Goal: Task Accomplishment & Management: Manage account settings

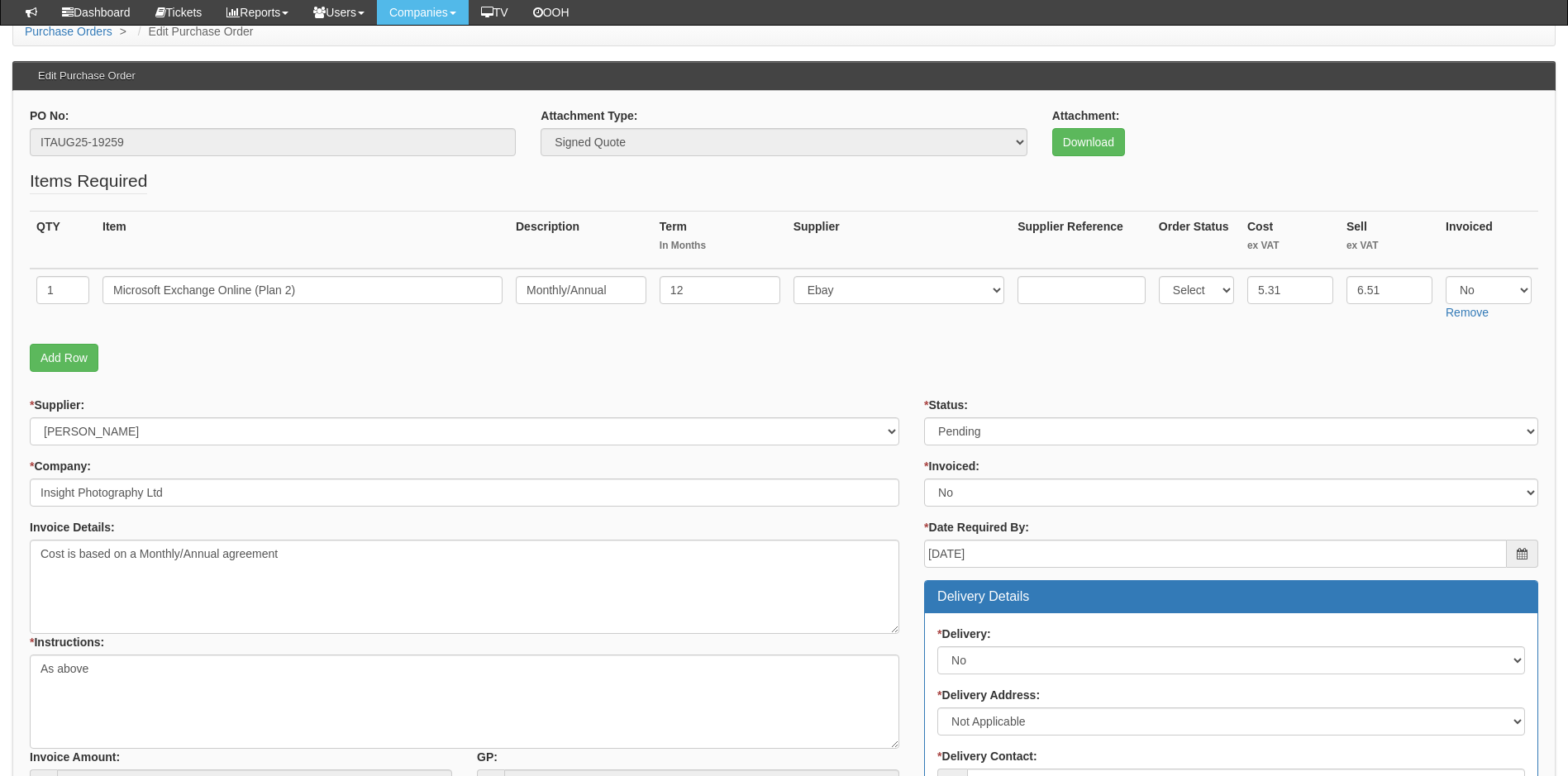
scroll to position [109, 0]
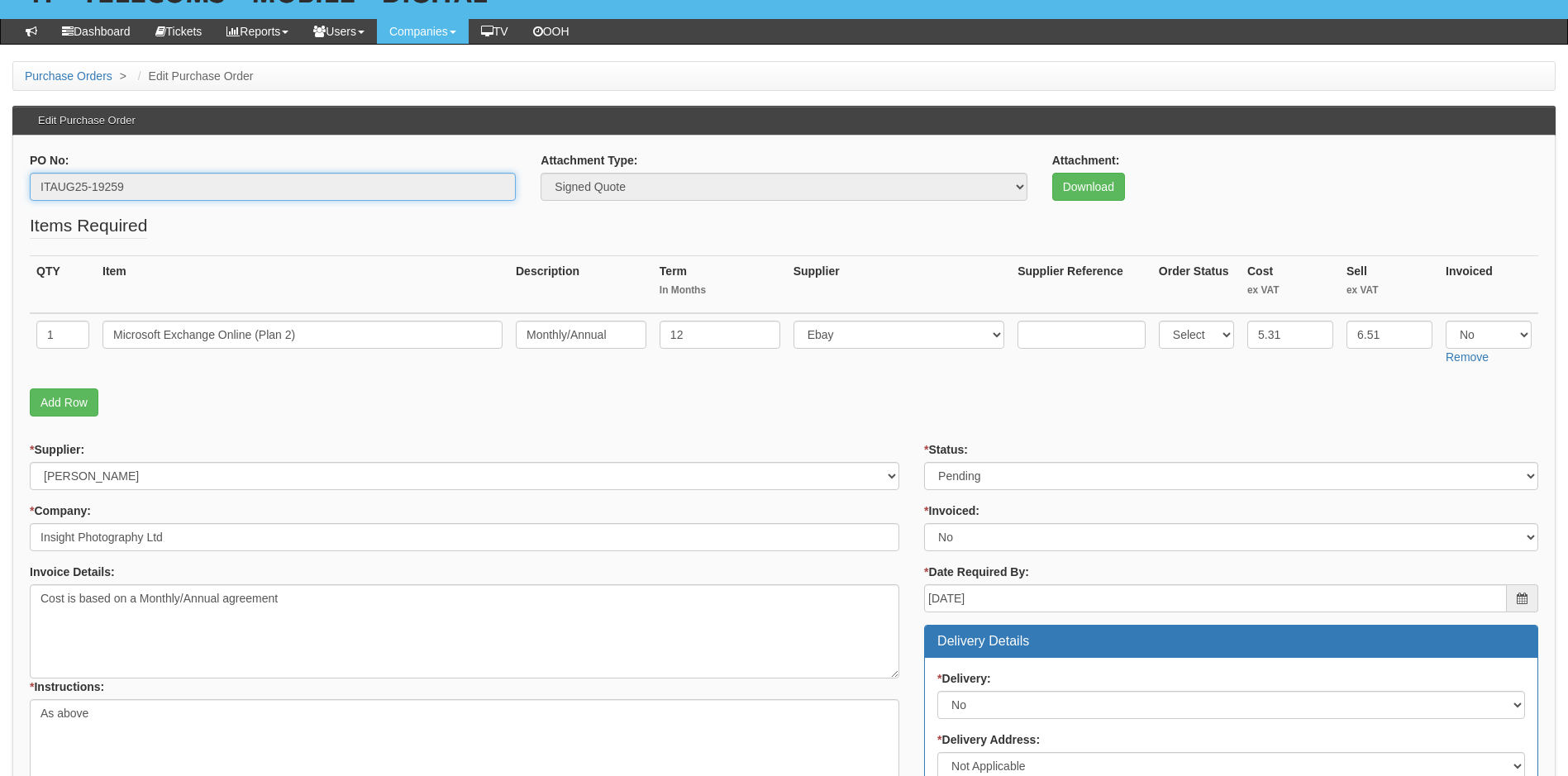
drag, startPoint x: 130, startPoint y: 179, endPoint x: -3, endPoint y: 192, distance: 133.6
click at [0, 192] on html "× Send Email × Add Appointment × Create Ticket × Create Proactive Activity × Ad…" at bounding box center [784, 685] width 1568 height 1588
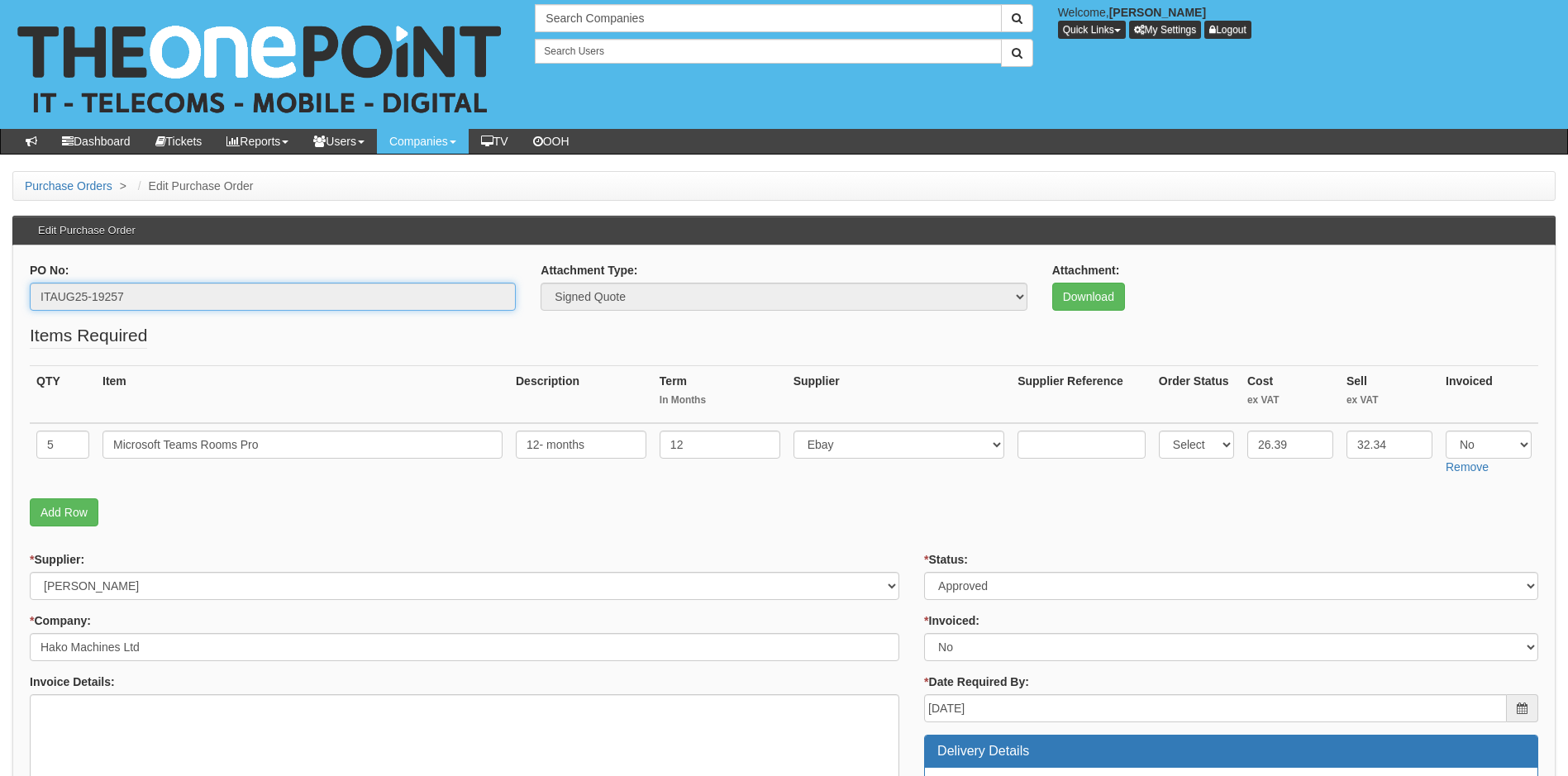
drag, startPoint x: 96, startPoint y: 308, endPoint x: 37, endPoint y: 318, distance: 59.8
click at [37, 318] on div "PO No: ITAUG25-19257" at bounding box center [273, 293] width 511 height 61
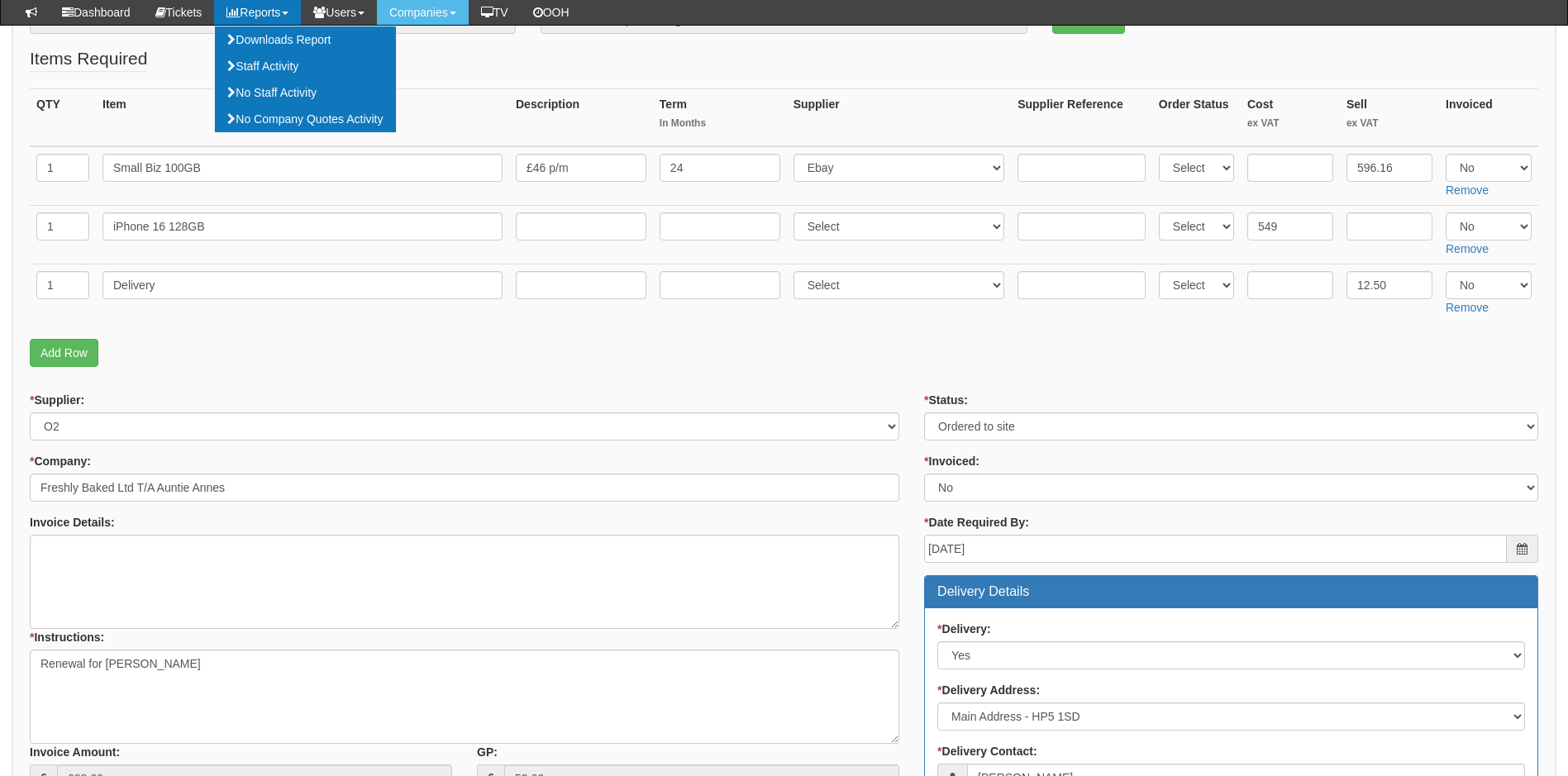
scroll to position [71, 0]
